Goal: Book appointment/travel/reservation

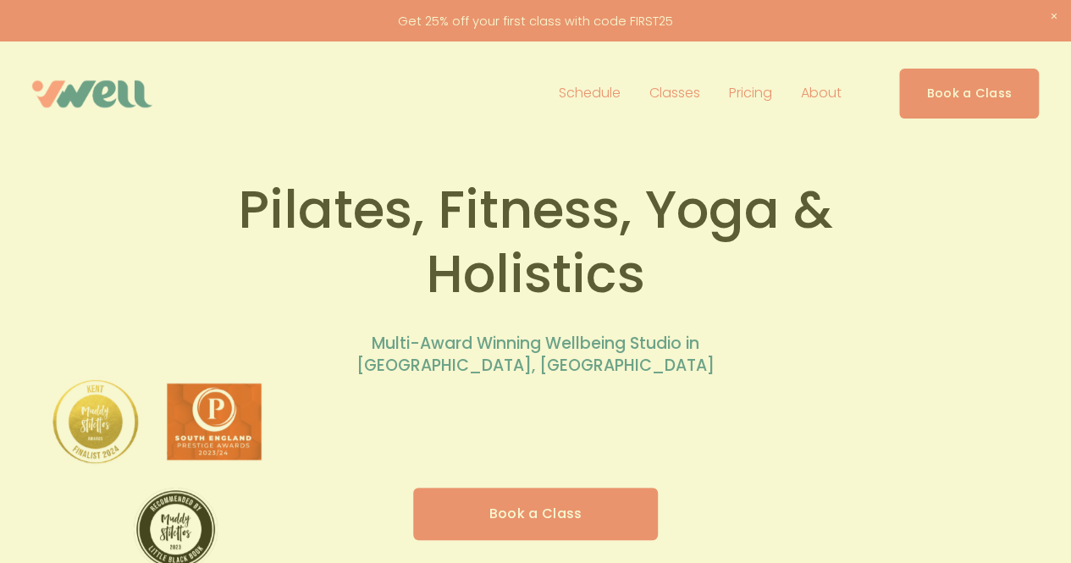
click at [979, 101] on div at bounding box center [535, 281] width 1071 height 563
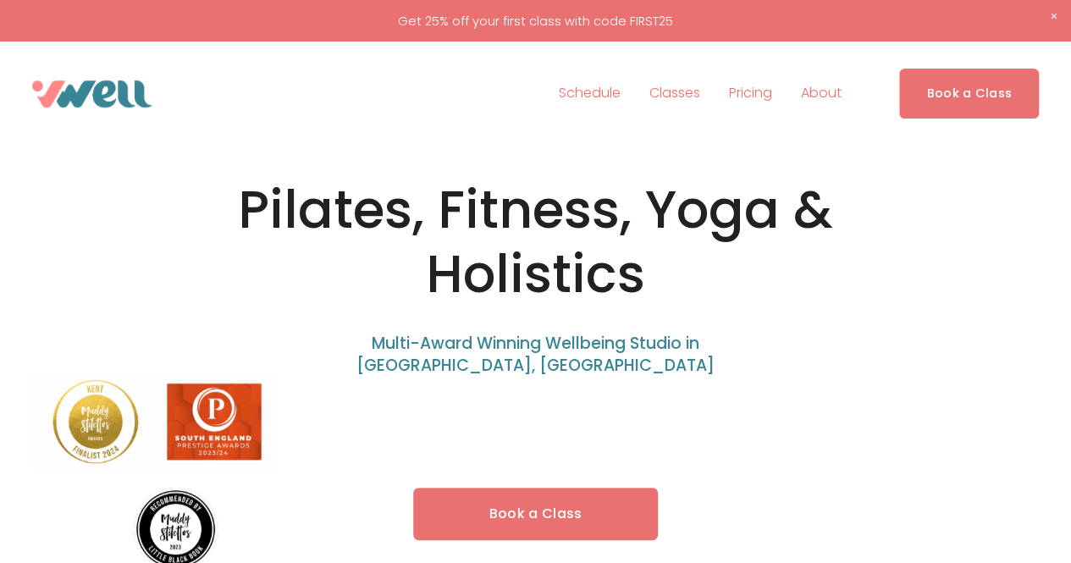
click at [982, 103] on link "Book a Class" at bounding box center [969, 94] width 140 height 50
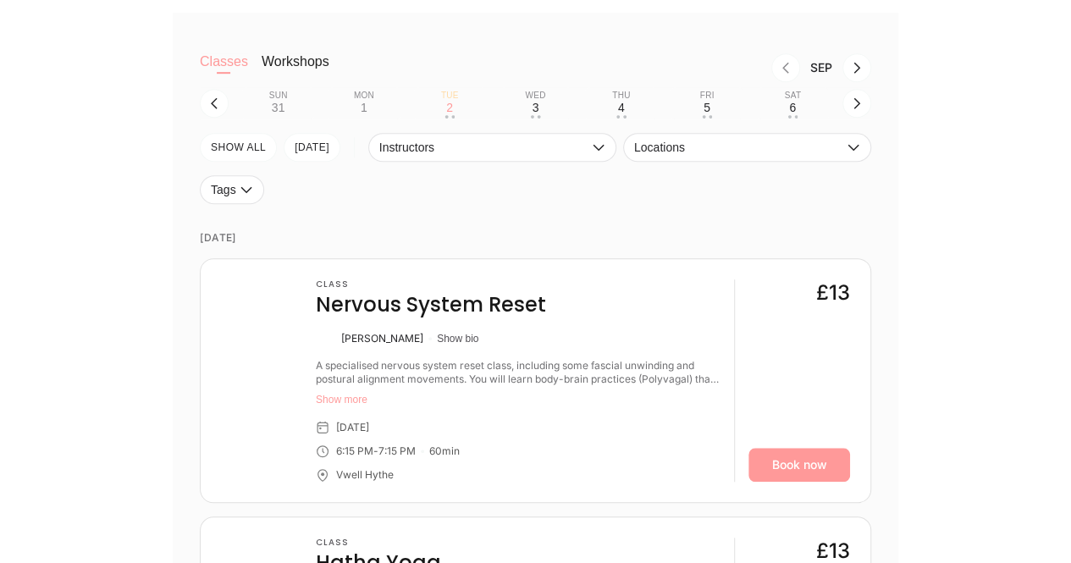
scroll to position [467, 0]
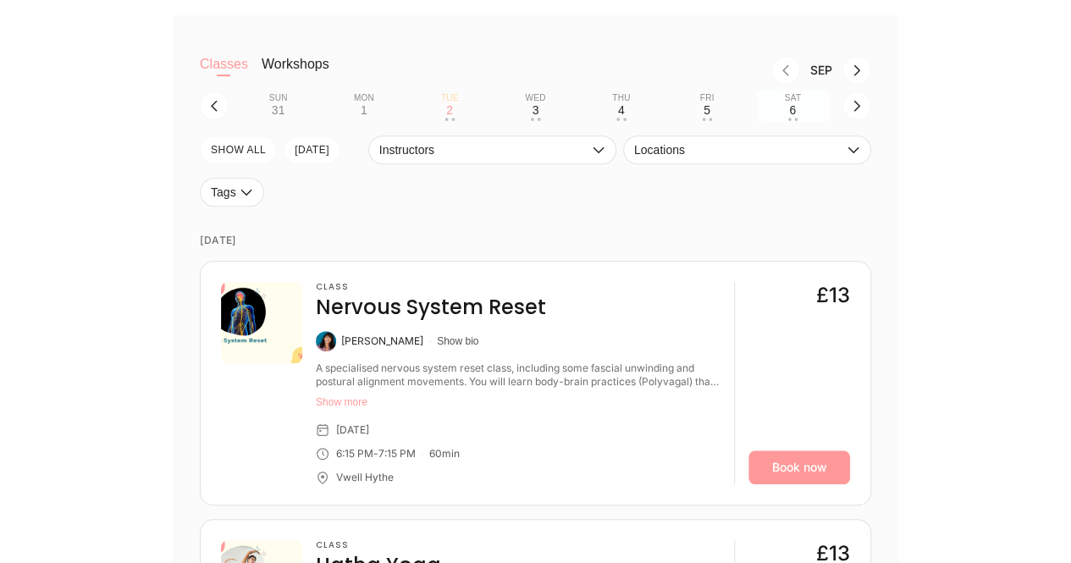
click at [797, 107] on button "Sat 6 • •" at bounding box center [793, 106] width 72 height 32
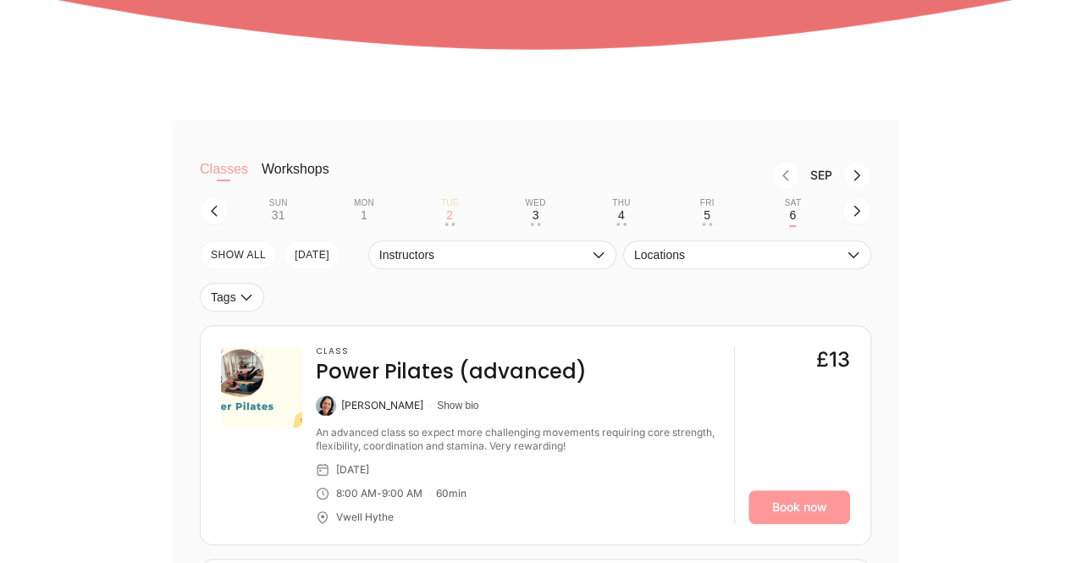
scroll to position [365, 0]
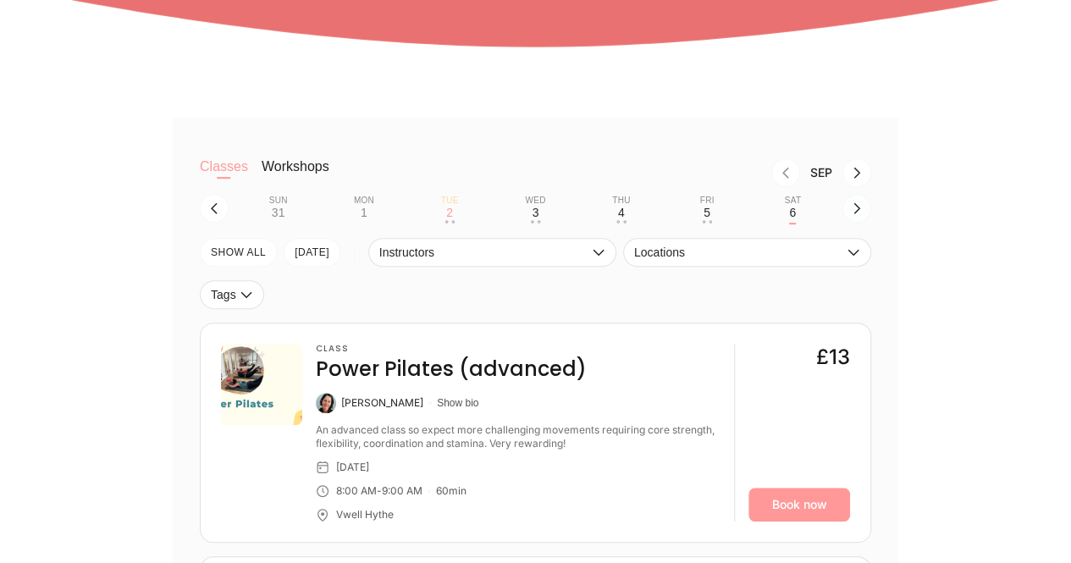
click at [852, 207] on icon "button" at bounding box center [857, 208] width 14 height 14
click at [281, 212] on button "Sun 7 • •" at bounding box center [278, 208] width 72 height 32
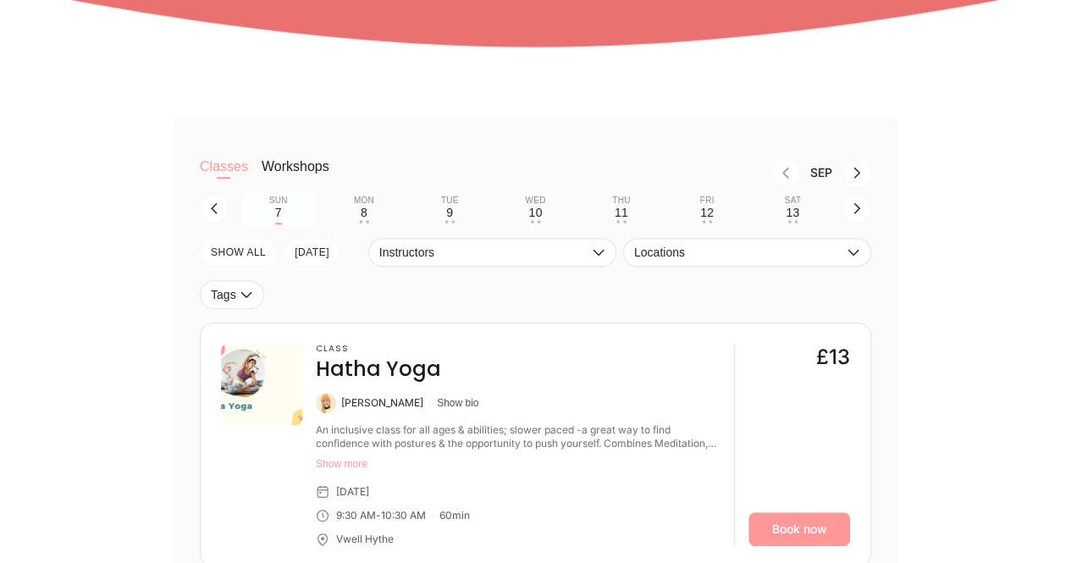
click at [281, 212] on button "Sun 7" at bounding box center [278, 208] width 72 height 32
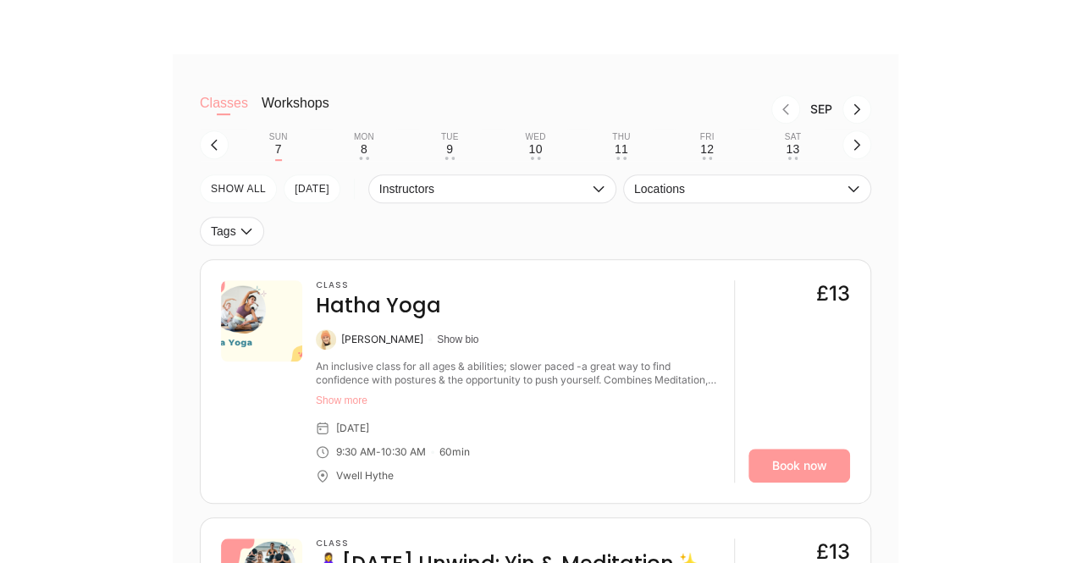
scroll to position [410, 0]
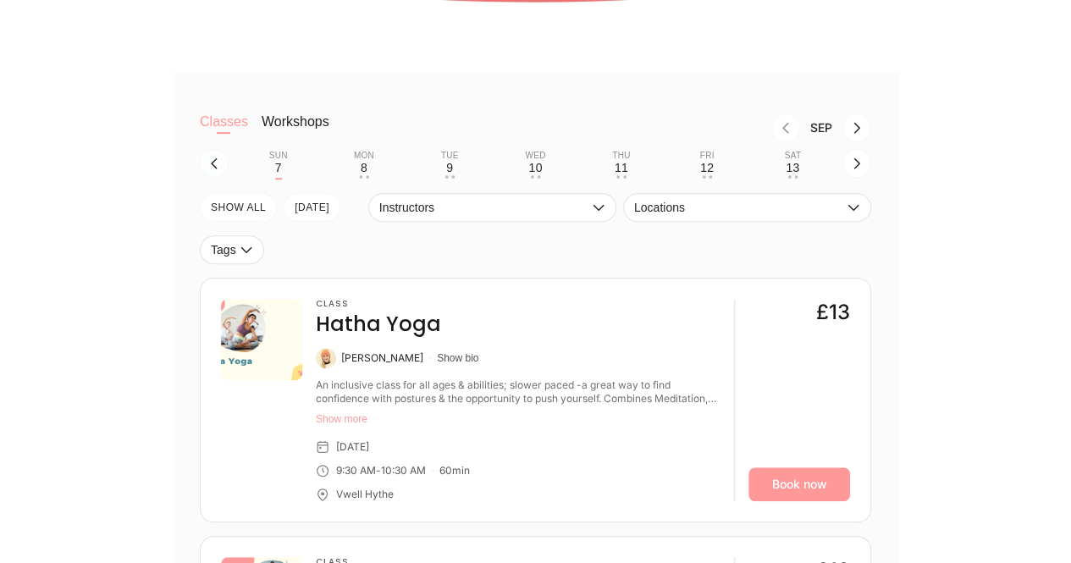
click at [212, 170] on icon "button" at bounding box center [214, 164] width 14 height 14
click at [792, 171] on div "6" at bounding box center [792, 168] width 7 height 14
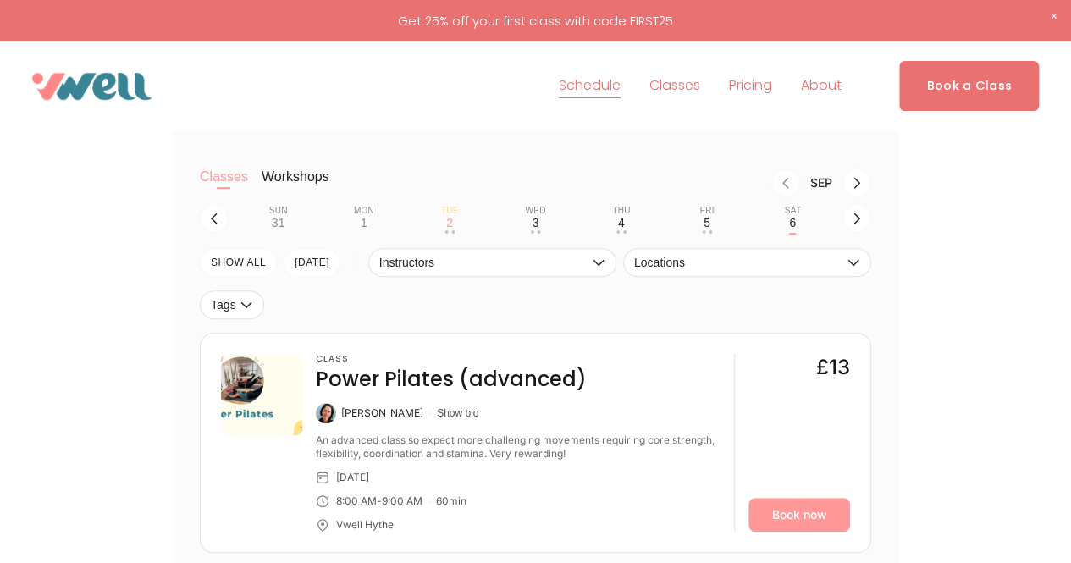
scroll to position [317, 0]
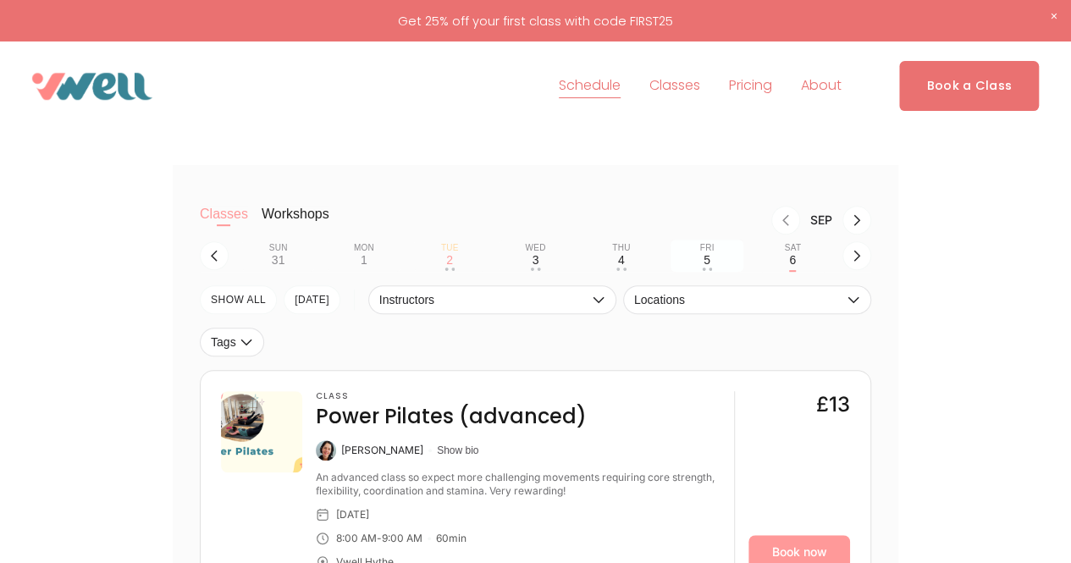
click at [699, 267] on button "Fri 5 • •" at bounding box center [706, 256] width 72 height 32
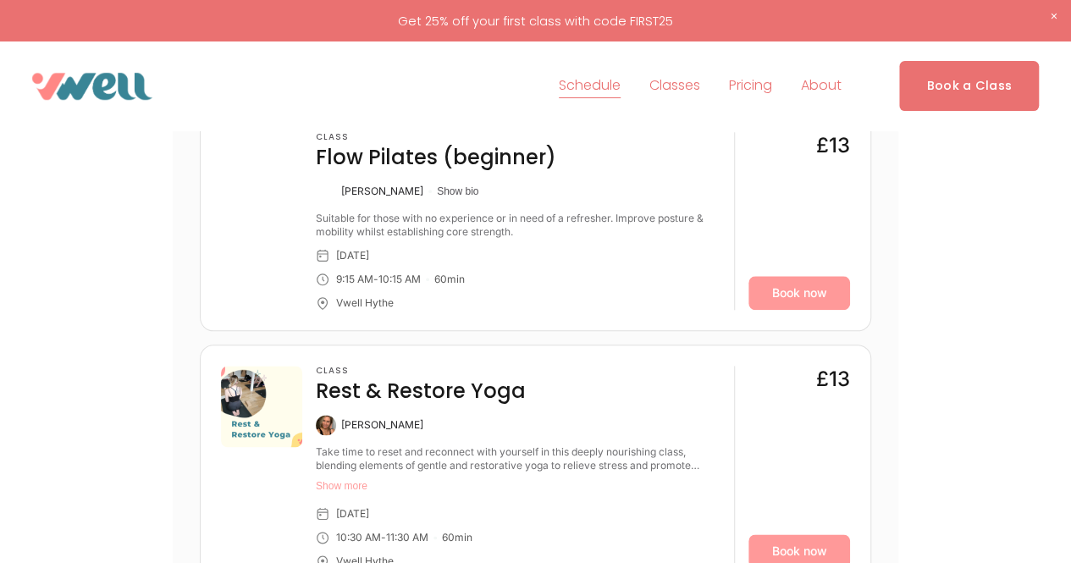
scroll to position [808, 0]
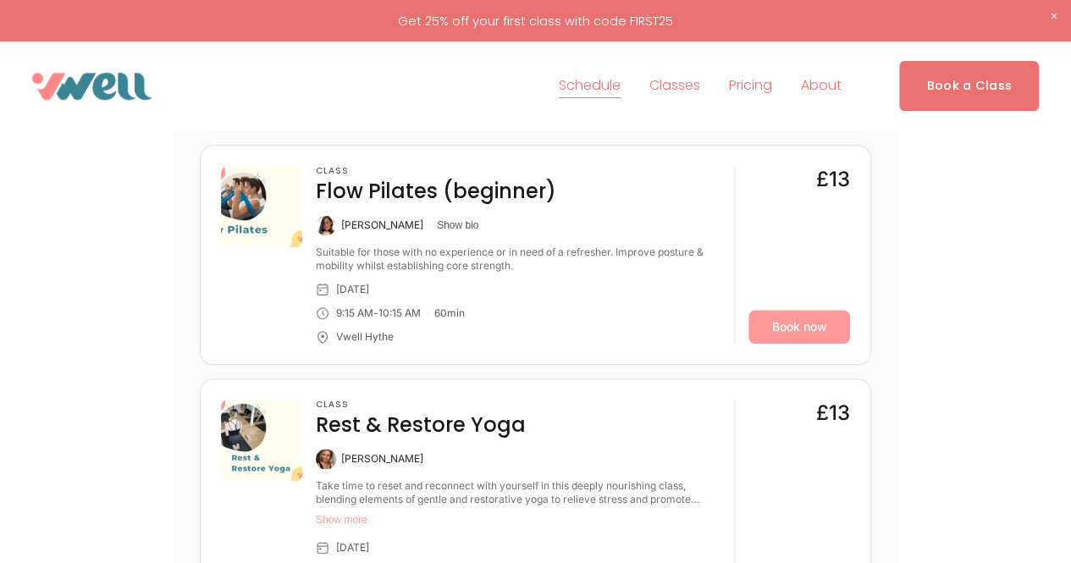
click at [1068, 164] on div "Classes Workshops Sep Sun 31 Mon 1 Tue 2 • • Wed 3 • • Thu 4 • • Fri 5 Sat 6 • …" at bounding box center [535, 428] width 1071 height 1507
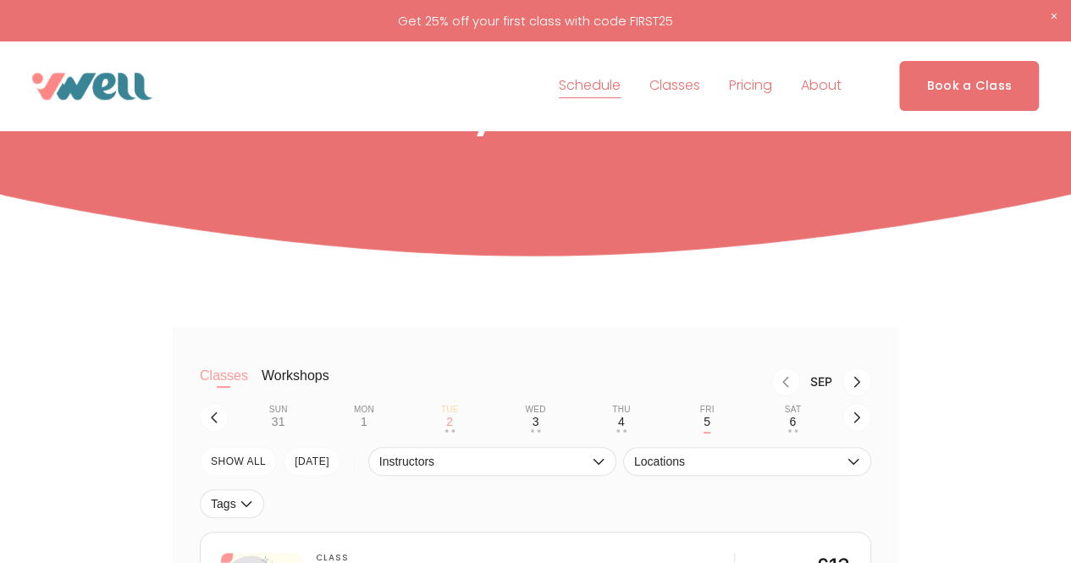
scroll to position [164, 0]
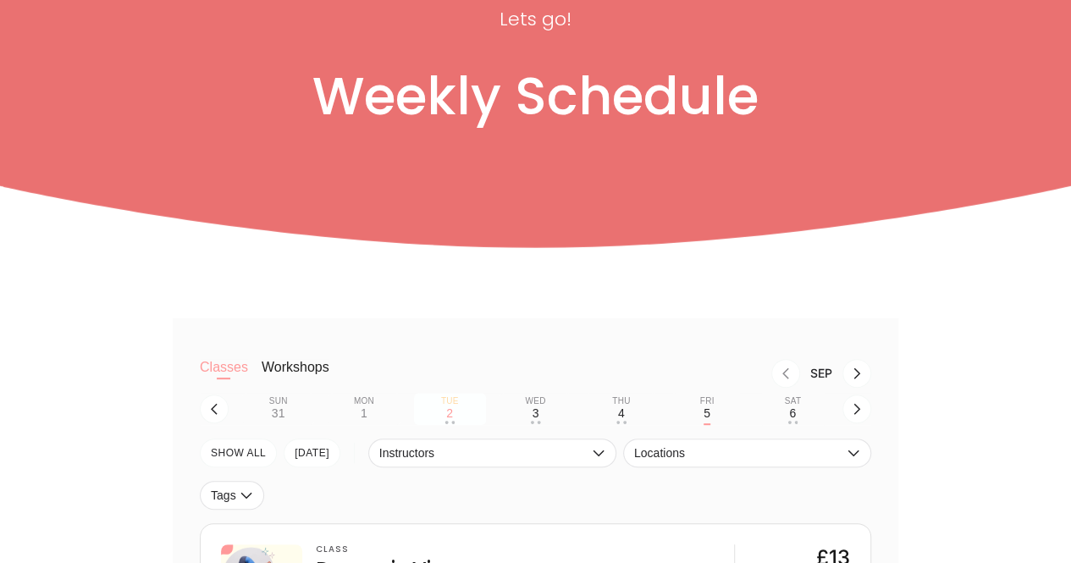
click at [461, 417] on button "Tue 2 • •" at bounding box center [450, 409] width 72 height 32
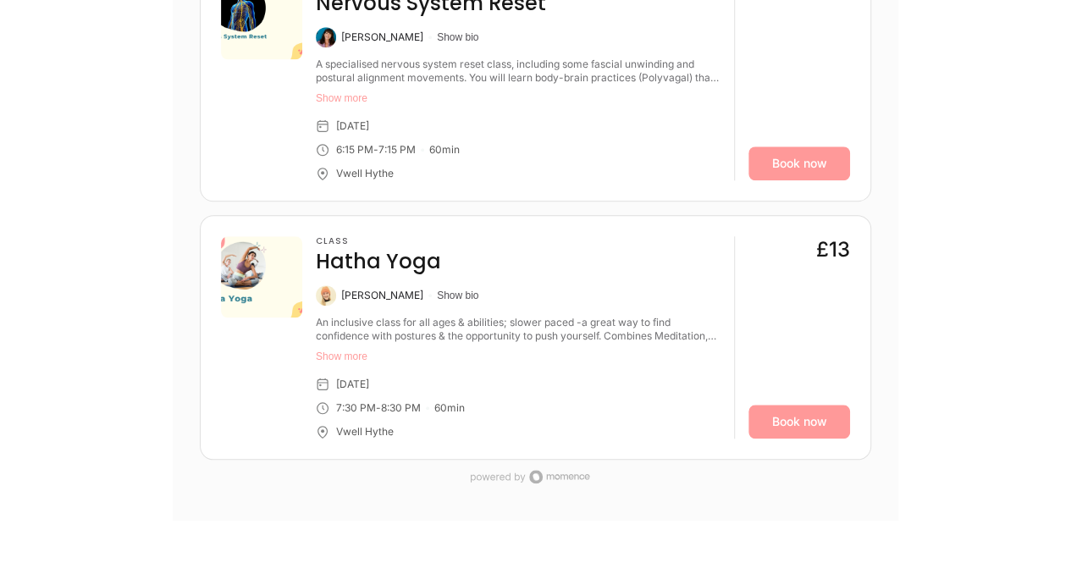
scroll to position [654, 0]
